Goal: Task Accomplishment & Management: Use online tool/utility

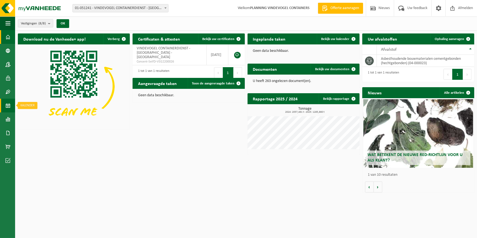
click at [6, 102] on span at bounding box center [7, 106] width 5 height 14
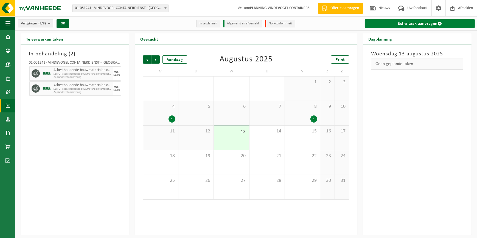
click at [401, 25] on link "Extra taak aanvragen" at bounding box center [420, 23] width 110 height 9
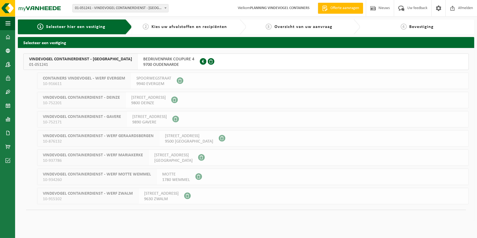
click at [161, 65] on span "9700 OUDENAARDE" at bounding box center [168, 64] width 51 height 5
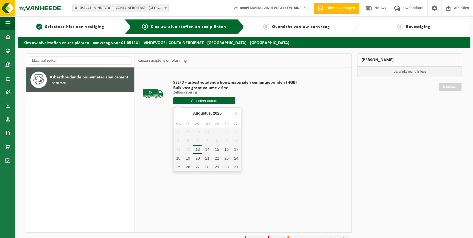
click at [206, 104] on input "text" at bounding box center [204, 100] width 62 height 7
click at [207, 149] on div "14" at bounding box center [207, 149] width 10 height 9
type input "Van 2025-08-14"
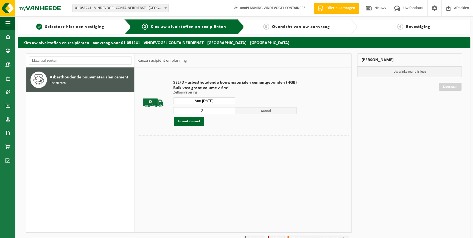
click at [229, 110] on input "2" at bounding box center [204, 110] width 62 height 7
click at [229, 110] on input "3" at bounding box center [204, 110] width 62 height 7
type input "4"
click at [229, 110] on input "4" at bounding box center [204, 110] width 62 height 7
click at [196, 120] on button "In winkelmand" at bounding box center [189, 121] width 30 height 9
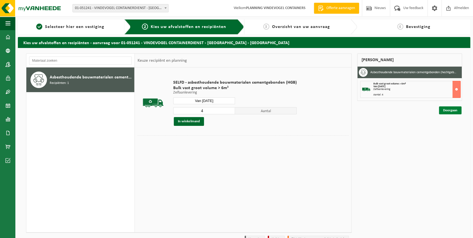
click at [449, 112] on link "Doorgaan" at bounding box center [450, 111] width 23 height 8
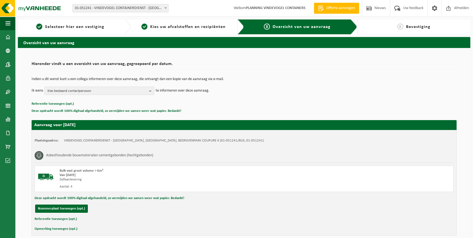
scroll to position [25, 0]
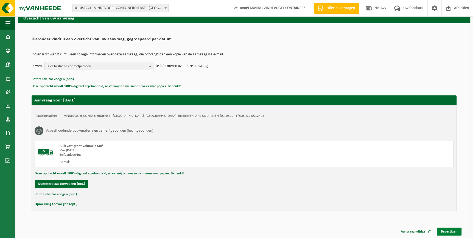
click at [444, 229] on link "Bevestigen" at bounding box center [449, 232] width 25 height 8
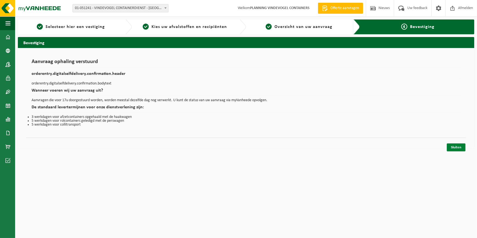
click at [456, 150] on link "Sluiten" at bounding box center [456, 148] width 19 height 8
